Goal: Transaction & Acquisition: Purchase product/service

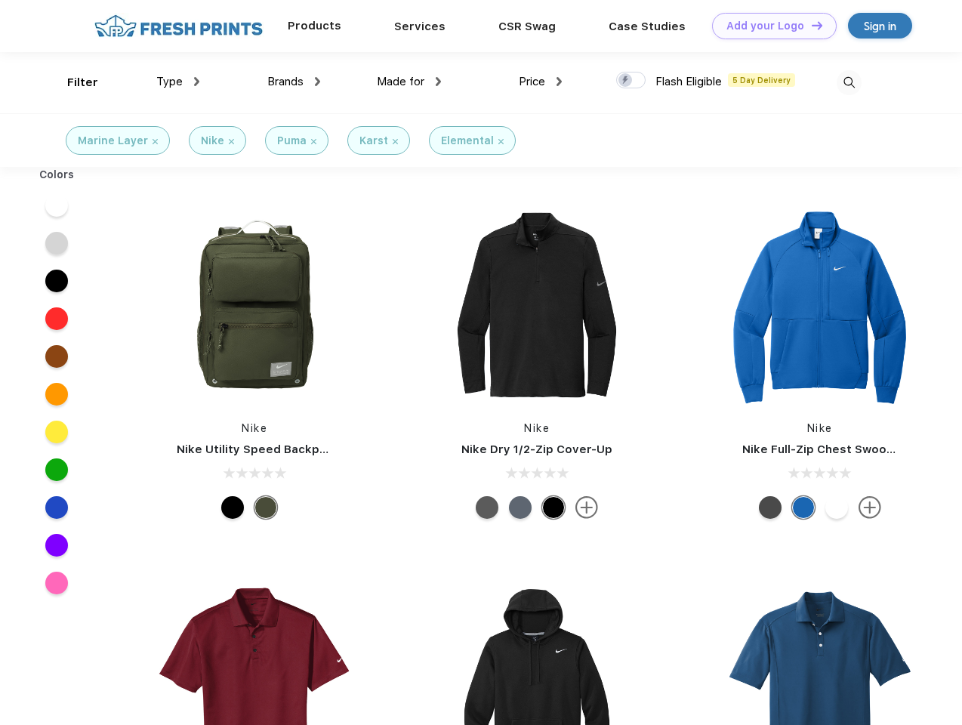
scroll to position [1, 0]
click at [769, 26] on link "Add your Logo Design Tool" at bounding box center [774, 26] width 125 height 26
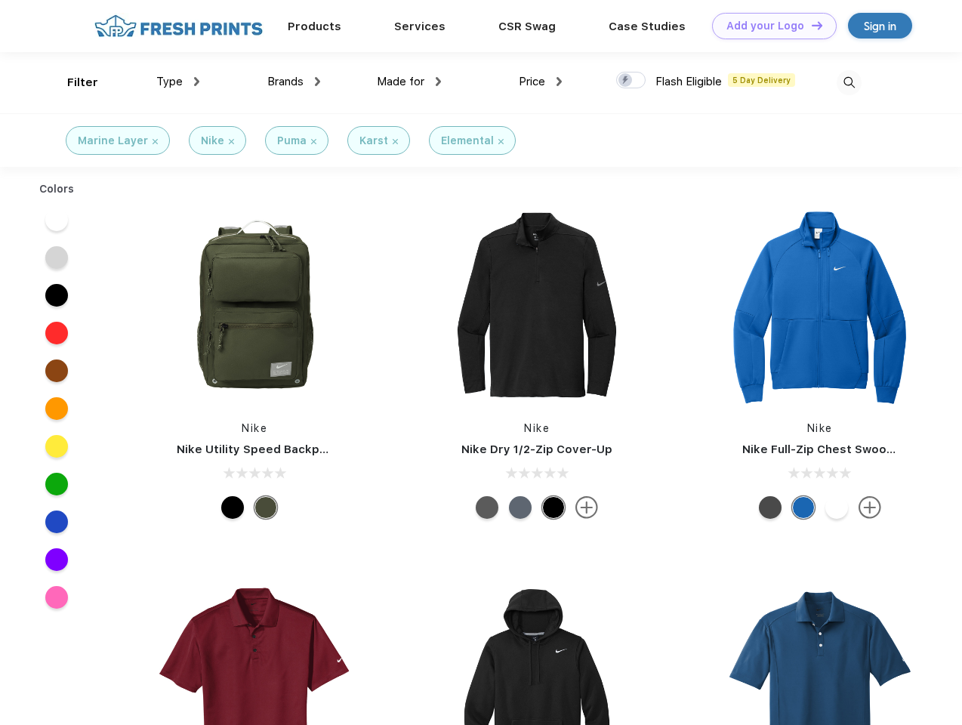
click at [0, 0] on div "Design Tool" at bounding box center [0, 0] width 0 height 0
click at [810, 25] on link "Add your Logo Design Tool" at bounding box center [774, 26] width 125 height 26
click at [72, 82] on div "Filter" at bounding box center [82, 82] width 31 height 17
click at [178, 82] on span "Type" at bounding box center [169, 82] width 26 height 14
click at [294, 82] on span "Brands" at bounding box center [285, 82] width 36 height 14
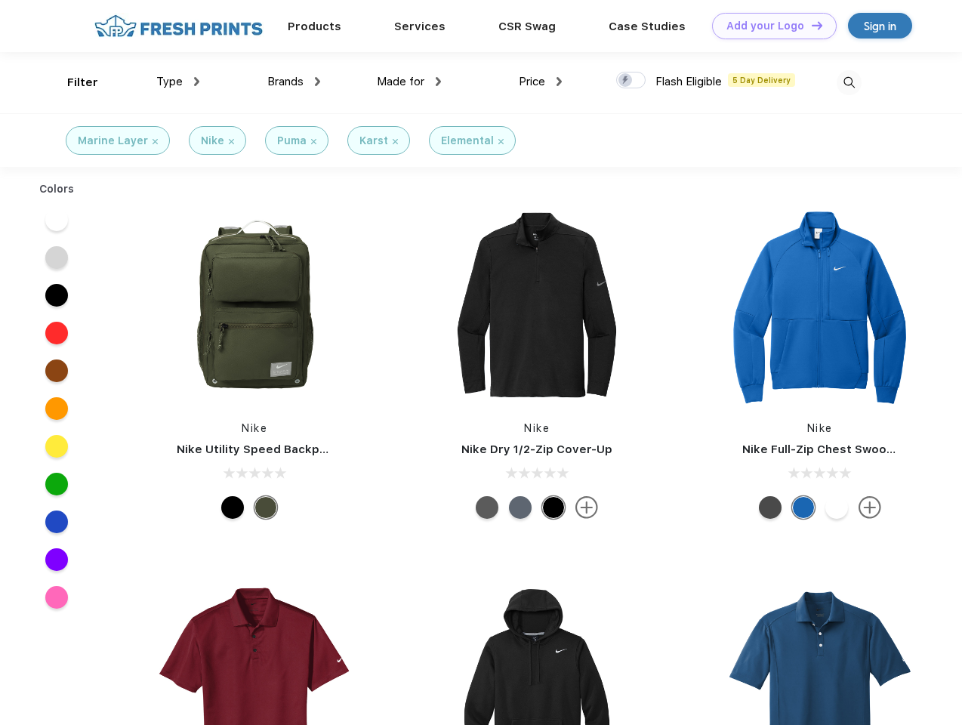
click at [409, 82] on span "Made for" at bounding box center [401, 82] width 48 height 14
click at [541, 82] on span "Price" at bounding box center [532, 82] width 26 height 14
click at [631, 81] on div at bounding box center [630, 80] width 29 height 17
click at [626, 81] on input "checkbox" at bounding box center [621, 76] width 10 height 10
click at [849, 82] on img at bounding box center [849, 82] width 25 height 25
